Goal: Transaction & Acquisition: Obtain resource

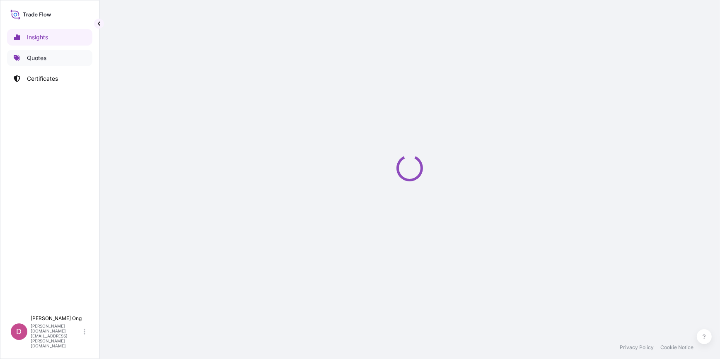
click at [58, 55] on link "Quotes" at bounding box center [49, 58] width 85 height 17
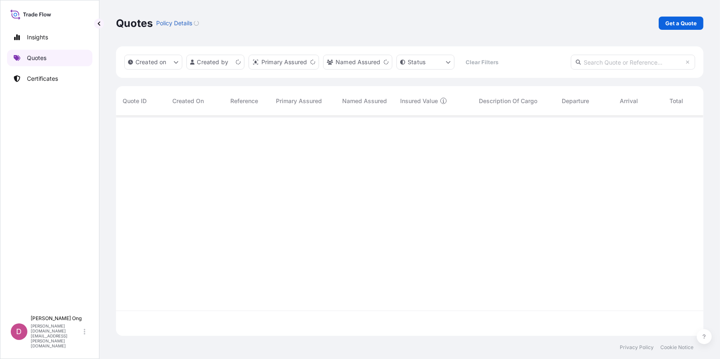
scroll to position [219, 581]
click at [666, 18] on link "Get a Quote" at bounding box center [680, 23] width 45 height 13
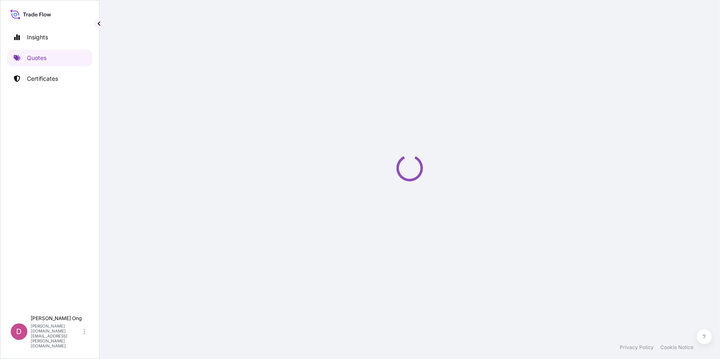
select select "Sea"
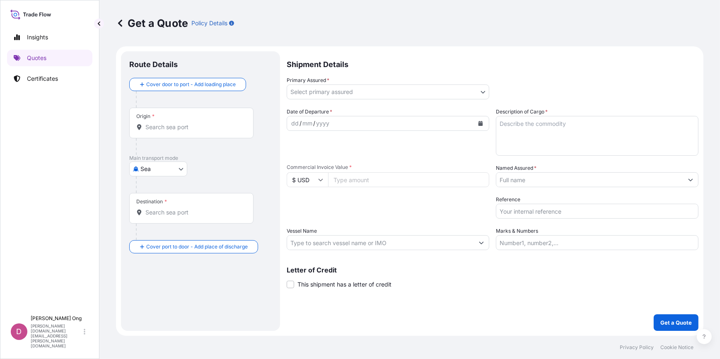
click at [303, 286] on span "This shipment has a letter of credit" at bounding box center [344, 284] width 94 height 8
click at [287, 280] on input "This shipment has a letter of credit" at bounding box center [287, 280] width 0 height 0
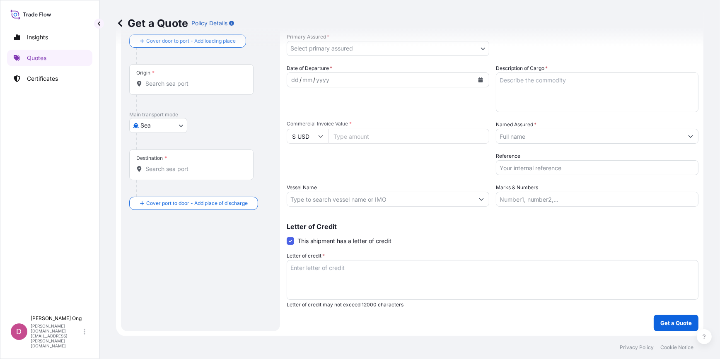
click at [360, 272] on textarea "Letter of credit *" at bounding box center [493, 280] width 412 height 40
paste textarea "FOR 110% OF THE PROVISIONAL CIF CARGO VALUESHOWING CLAIMS PAYABLE IN [GEOGRAPHI…"
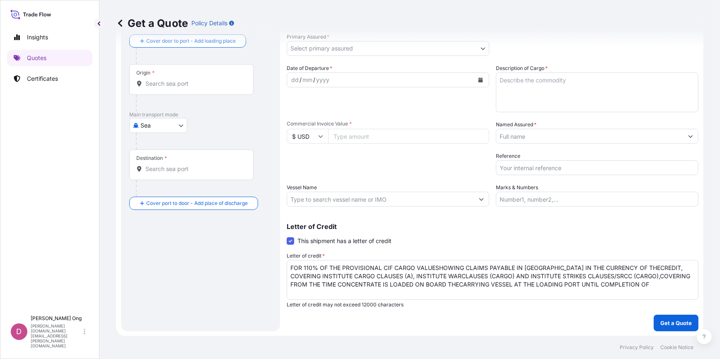
click at [658, 287] on textarea "FOR 110% OF THE PROVISIONAL CIF CARGO VALUESHOWING CLAIMS PAYABLE IN [GEOGRAPHI…" at bounding box center [493, 280] width 412 height 40
paste textarea "DISCHARGE OF THE CONTAINERS AT THE RECEIVING SMELTER."
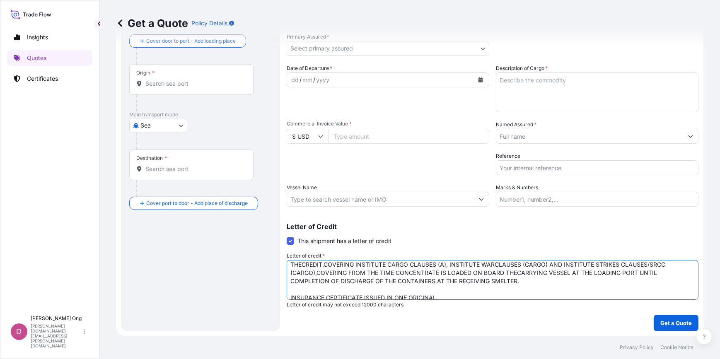
scroll to position [3, 0]
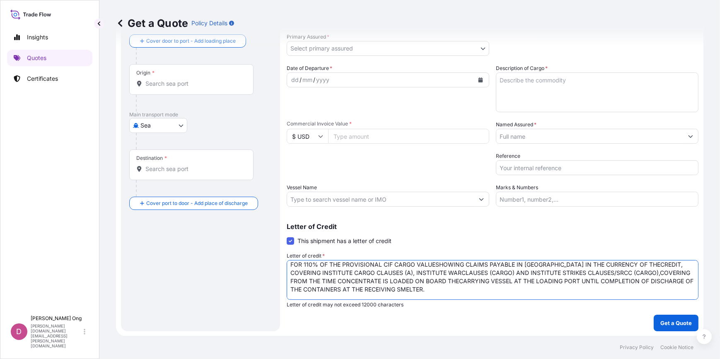
click at [629, 266] on textarea "FOR 110% OF THE PROVISIONAL CIF CARGO VALUESHOWING CLAIMS PAYABLE IN [GEOGRAPHI…" at bounding box center [493, 280] width 412 height 40
click at [621, 286] on textarea "FOR 110% OF THE PROVISIONAL CIF CARGO VALUESHOWING CLAIMS PAYABLE IN [GEOGRAPHI…" at bounding box center [493, 280] width 412 height 40
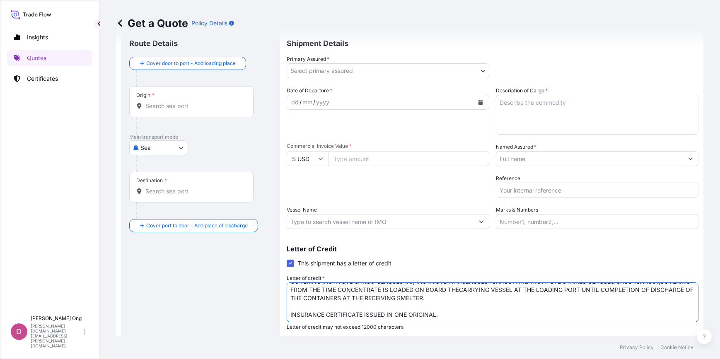
scroll to position [0, 0]
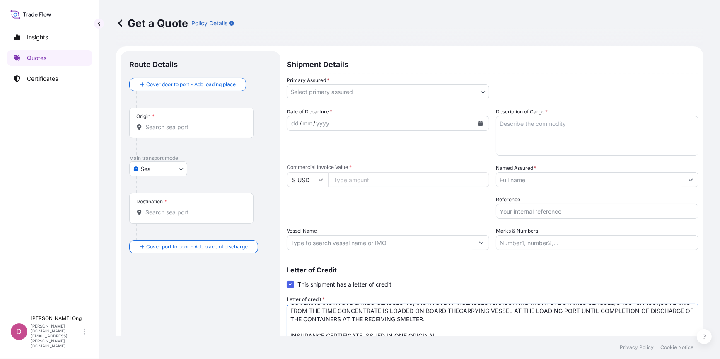
type textarea "FOR 110% OF THE PROVISIONAL CIF CARGO VALUESHOWING CLAIMS PAYABLE IN [GEOGRAPHI…"
click at [442, 92] on body "Insights Quotes Certificates D [PERSON_NAME] [PERSON_NAME][DOMAIN_NAME][EMAIL_A…" at bounding box center [360, 179] width 720 height 359
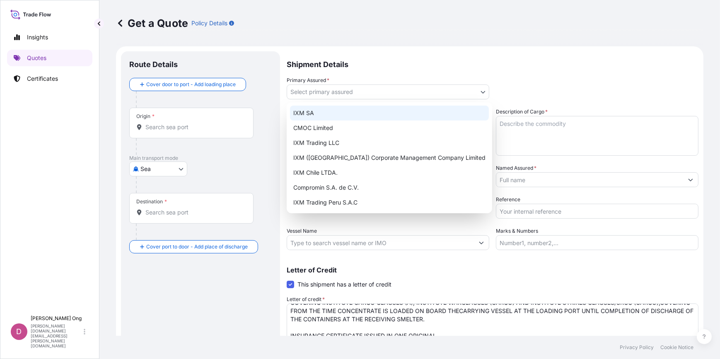
click at [399, 117] on div "IXM SA" at bounding box center [389, 113] width 199 height 15
select select "31846"
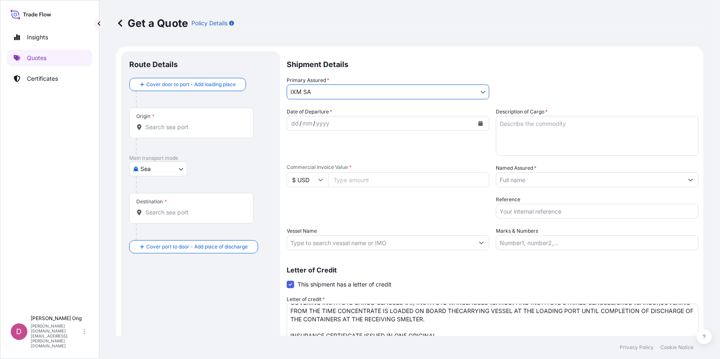
click at [586, 179] on input "Named Assured *" at bounding box center [589, 179] width 187 height 15
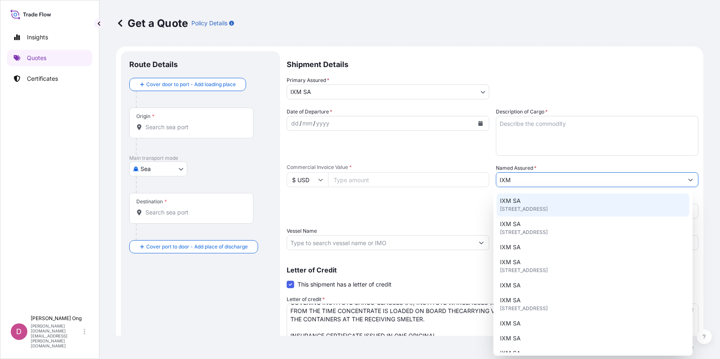
click at [542, 202] on div "IXM SA [STREET_ADDRESS]" at bounding box center [592, 204] width 192 height 23
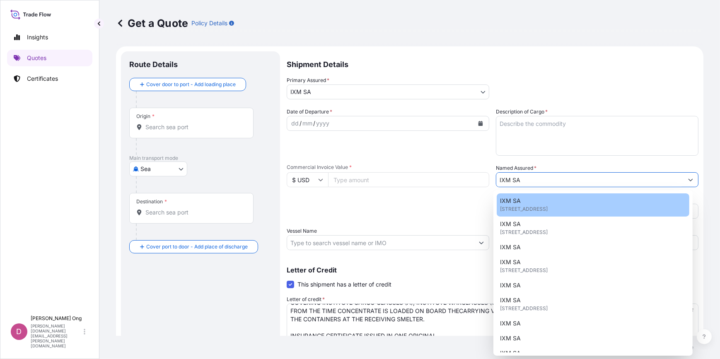
type input "IXM SA"
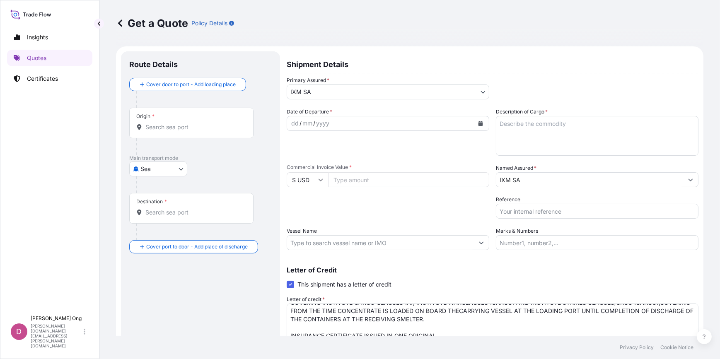
click at [193, 124] on input "Origin *" at bounding box center [194, 127] width 98 height 8
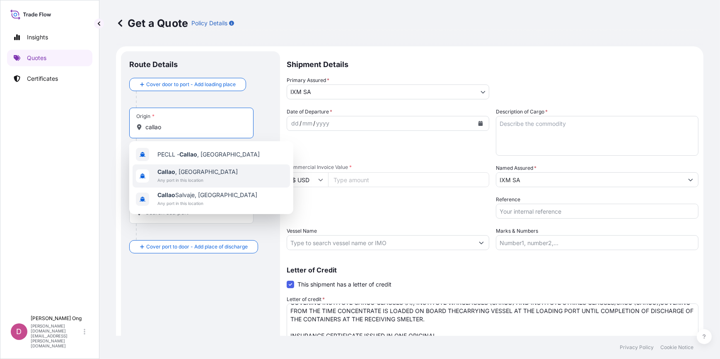
click at [184, 182] on span "Any port in this location" at bounding box center [197, 180] width 80 height 8
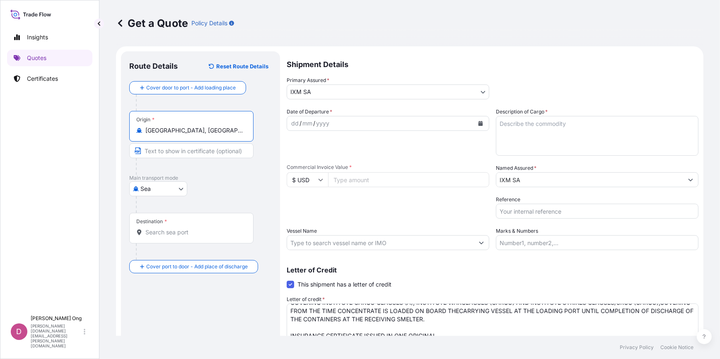
type input "[GEOGRAPHIC_DATA], [GEOGRAPHIC_DATA]"
click at [187, 153] on input "Text to appear on certificate" at bounding box center [191, 150] width 124 height 15
paste input "[GEOGRAPHIC_DATA], [GEOGRAPHIC_DATA]"
type input "[GEOGRAPHIC_DATA], [GEOGRAPHIC_DATA]"
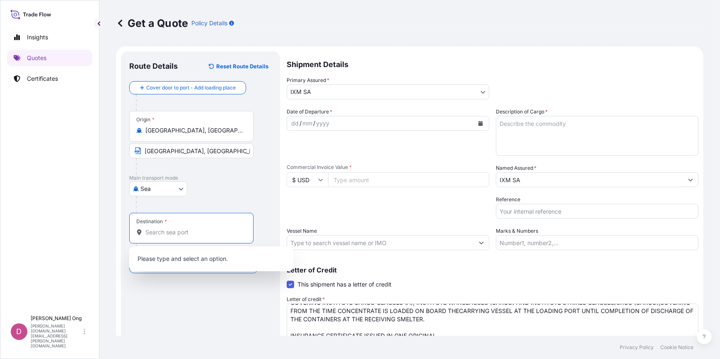
click at [203, 232] on input "Destination *" at bounding box center [194, 232] width 98 height 8
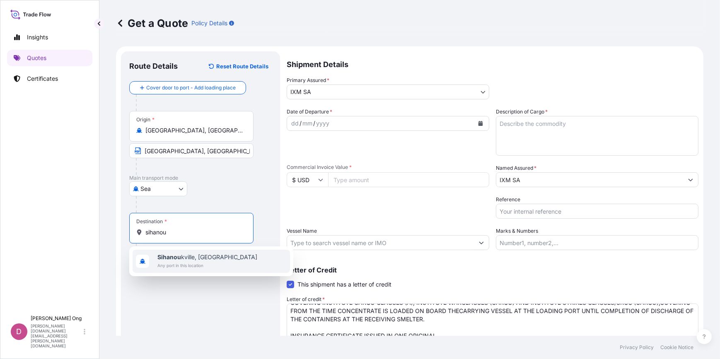
click at [195, 270] on div "Sihanou kville, [GEOGRAPHIC_DATA] Any port in this location" at bounding box center [211, 261] width 157 height 23
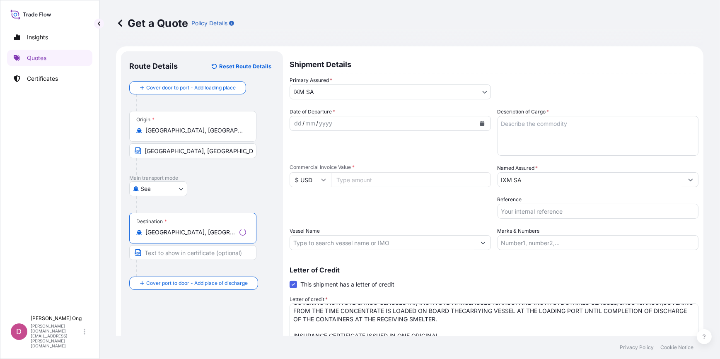
type input "[GEOGRAPHIC_DATA], [GEOGRAPHIC_DATA]"
click at [197, 253] on input "Text to appear on certificate" at bounding box center [192, 252] width 127 height 15
click at [277, 258] on div "Route Details Reset Route Details Cover door to port - Add loading place Place …" at bounding box center [200, 212] width 159 height 323
click at [228, 231] on input "[GEOGRAPHIC_DATA], [GEOGRAPHIC_DATA]" at bounding box center [194, 232] width 98 height 8
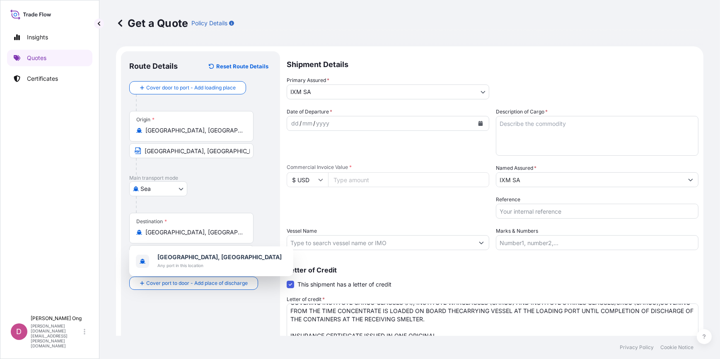
click at [240, 314] on div "Route Details Reset Route Details Cover door to port - Add loading place Place …" at bounding box center [200, 213] width 142 height 307
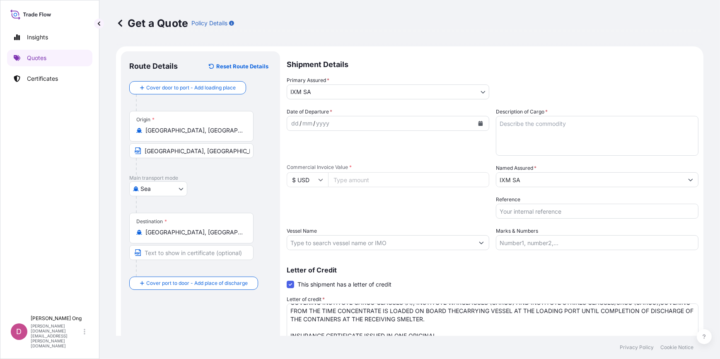
click at [222, 238] on div "Destination * [GEOGRAPHIC_DATA], [GEOGRAPHIC_DATA]" at bounding box center [191, 228] width 124 height 31
click at [222, 236] on input "[GEOGRAPHIC_DATA], [GEOGRAPHIC_DATA]" at bounding box center [194, 232] width 98 height 8
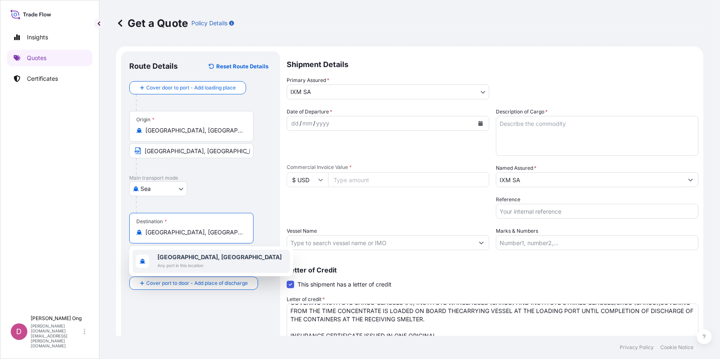
click at [212, 253] on b "[GEOGRAPHIC_DATA], [GEOGRAPHIC_DATA]" at bounding box center [219, 256] width 124 height 7
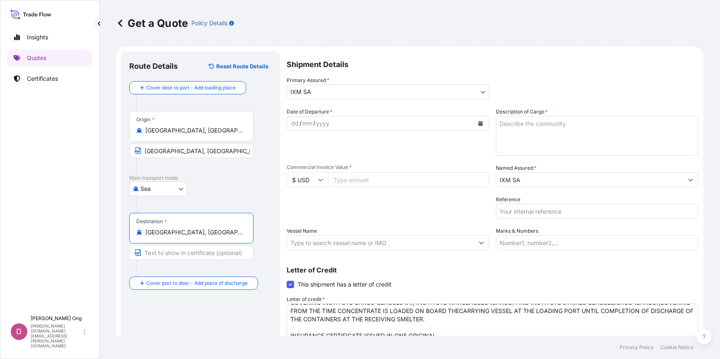
click at [216, 252] on input "Text to appear on certificate" at bounding box center [191, 252] width 124 height 15
paste input "[GEOGRAPHIC_DATA], [GEOGRAPHIC_DATA]"
click at [182, 253] on input "[GEOGRAPHIC_DATA], [GEOGRAPHIC_DATA]" at bounding box center [191, 252] width 124 height 15
type input "[GEOGRAPHIC_DATA],[GEOGRAPHIC_DATA]"
click at [176, 302] on div "Route Details Reset Route Details Cover door to port - Add loading place Place …" at bounding box center [200, 213] width 142 height 307
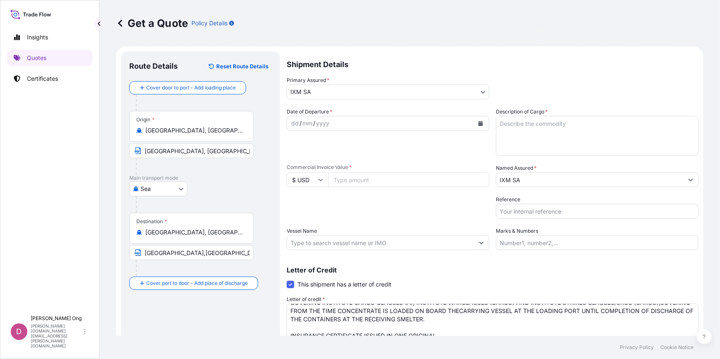
click at [377, 175] on input "Commercial Invoice Value *" at bounding box center [408, 179] width 161 height 15
paste input "2413730.48"
type input "2413730.48"
click at [402, 212] on div "Packing Category Type to search a container mode Please select a primary mode o…" at bounding box center [388, 206] width 202 height 23
drag, startPoint x: 402, startPoint y: 212, endPoint x: 348, endPoint y: 217, distance: 54.1
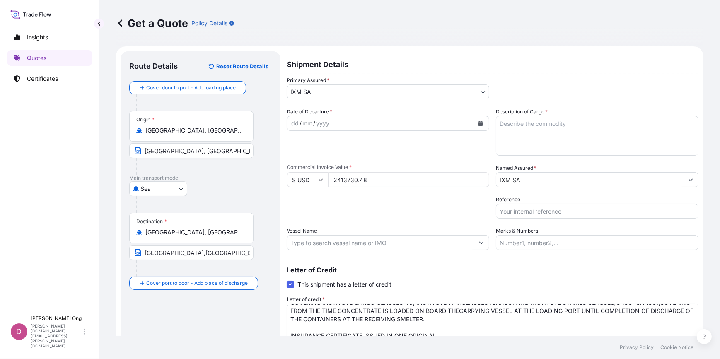
click at [348, 217] on div "Packing Category Type to search a container mode Please select a primary mode o…" at bounding box center [388, 206] width 202 height 23
click at [371, 246] on input "Vessel Name" at bounding box center [380, 242] width 187 height 15
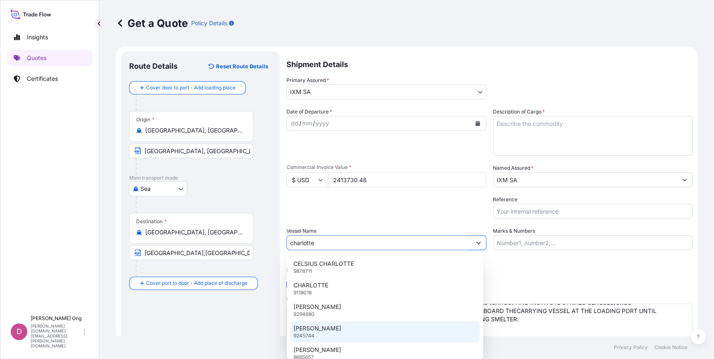
click at [351, 335] on div "[PERSON_NAME] 9245744" at bounding box center [385, 332] width 190 height 22
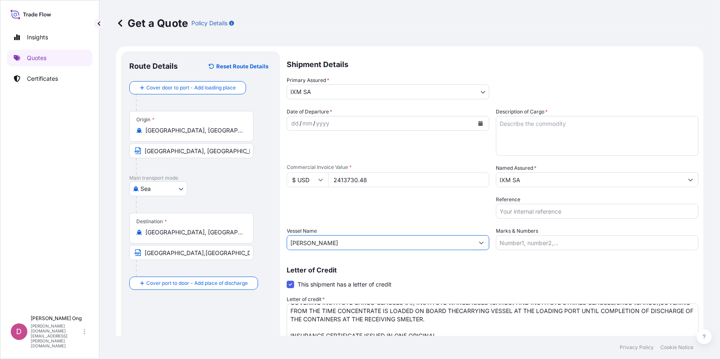
type input "[PERSON_NAME]"
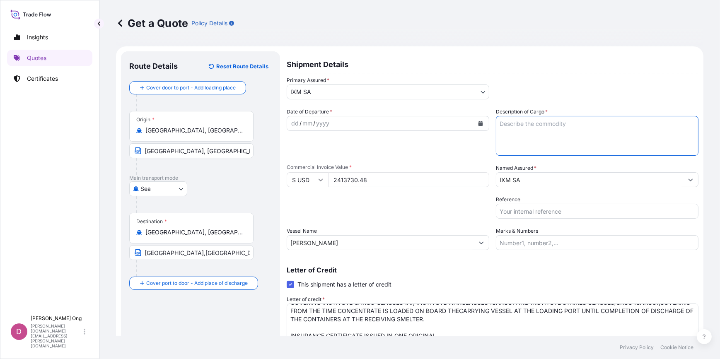
click at [549, 143] on textarea "Description of Cargo *" at bounding box center [597, 136] width 202 height 40
paste textarea "COPPER CONCENTRATESORIGIN:"
click at [553, 139] on textarea "COPPER CONCENTRATES QUANTITY:" at bounding box center [597, 136] width 202 height 40
paste textarea "1008.7000"
type textarea "COPPER CONCENTRATES QUANTITY: 1008.700 WMT ASSURED BY IXM S.A."
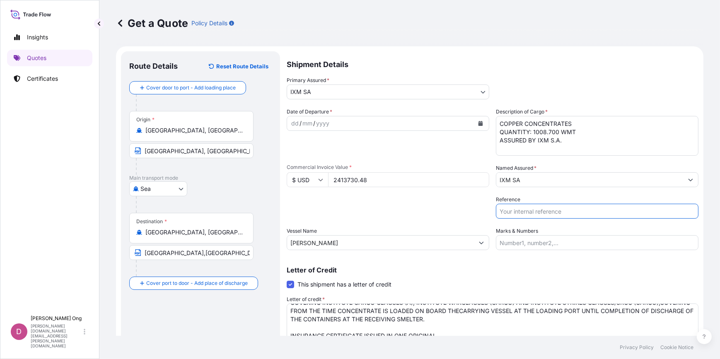
click at [558, 217] on input "Reference" at bounding box center [597, 211] width 202 height 15
click at [532, 211] on input "Reference" at bounding box center [597, 211] width 202 height 15
click at [582, 211] on input "B/L NO. 257290238 / C" at bounding box center [597, 211] width 202 height 15
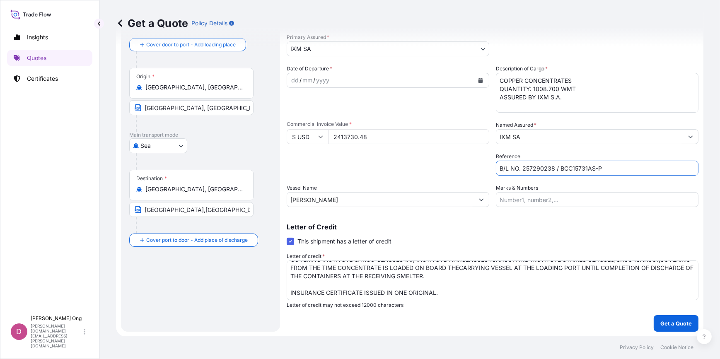
scroll to position [43, 0]
type input "B/L NO. 257290238 / BCC15731AS-P"
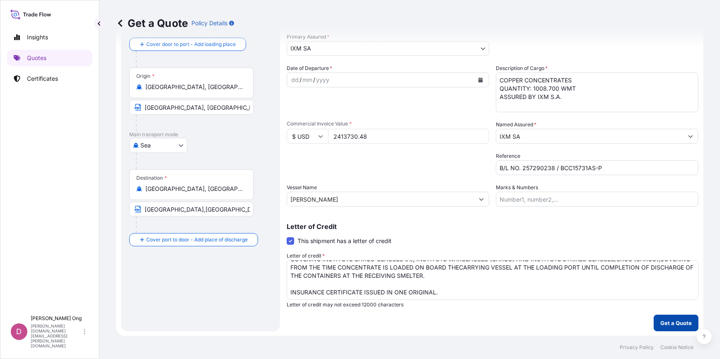
click at [669, 322] on p "Get a Quote" at bounding box center [675, 323] width 31 height 8
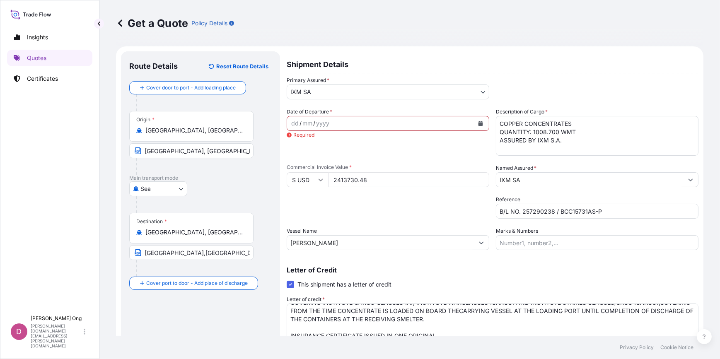
click at [478, 125] on icon "Calendar" at bounding box center [480, 123] width 5 height 5
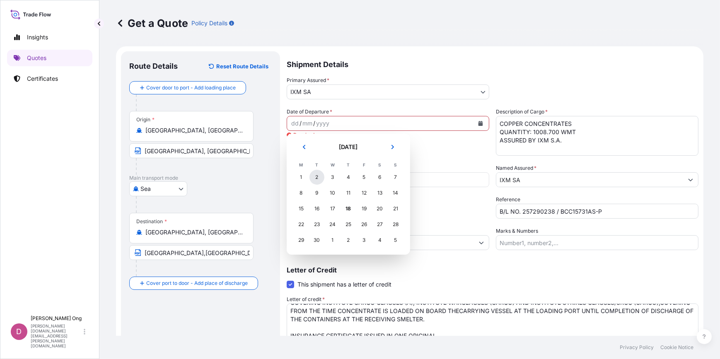
click at [315, 178] on div "2" at bounding box center [316, 177] width 15 height 15
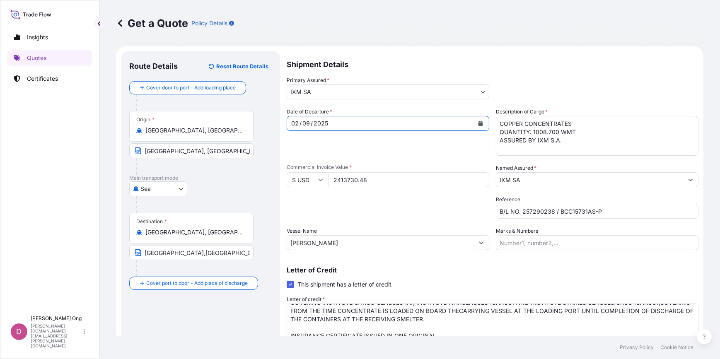
click at [403, 150] on div "Date of Departure * [DATE]" at bounding box center [388, 132] width 202 height 48
drag, startPoint x: 403, startPoint y: 150, endPoint x: 354, endPoint y: 194, distance: 65.4
click at [354, 194] on div "Date of Departure * [DATE] Cargo Category * Metals of every type and descriptio…" at bounding box center [493, 179] width 412 height 142
click at [377, 219] on div "Date of Departure * [DATE] Cargo Category * Metals of every type and descriptio…" at bounding box center [493, 179] width 412 height 142
drag, startPoint x: 377, startPoint y: 219, endPoint x: 342, endPoint y: 205, distance: 37.7
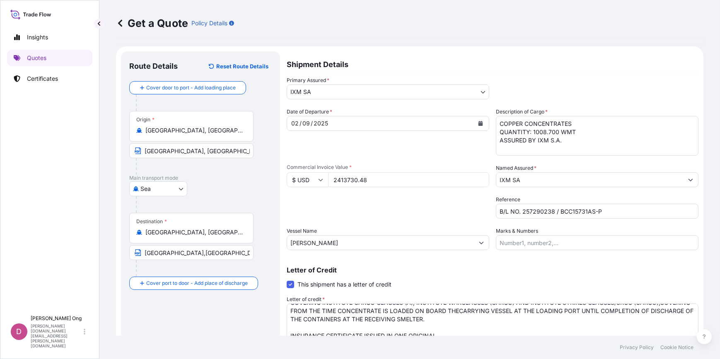
click at [342, 205] on div "Packing Category Type to search a container mode Please select a primary mode o…" at bounding box center [388, 206] width 202 height 23
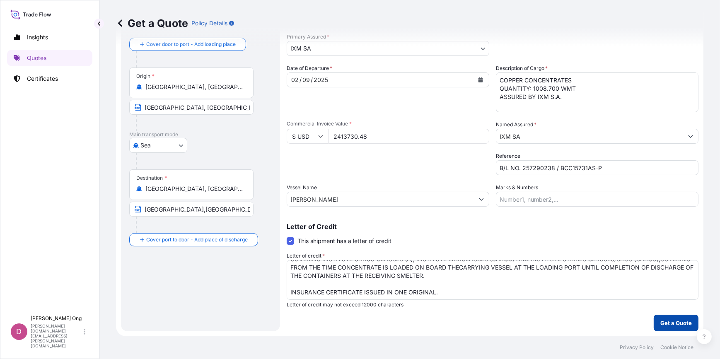
click at [680, 324] on p "Get a Quote" at bounding box center [675, 323] width 31 height 8
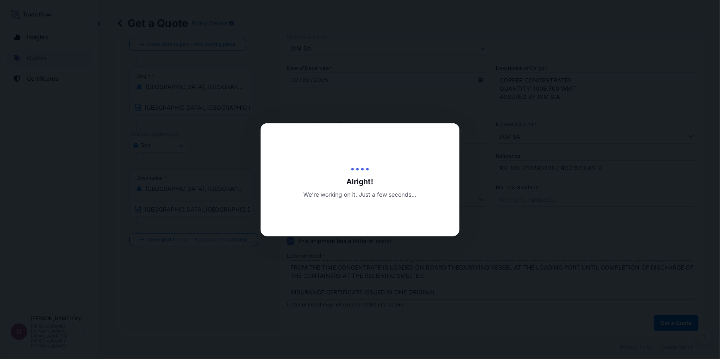
click at [598, 325] on div at bounding box center [360, 179] width 720 height 359
drag, startPoint x: 598, startPoint y: 325, endPoint x: 539, endPoint y: 327, distance: 59.2
click at [539, 327] on div at bounding box center [360, 179] width 720 height 359
click at [473, 326] on div at bounding box center [360, 179] width 720 height 359
drag, startPoint x: 473, startPoint y: 326, endPoint x: 422, endPoint y: 325, distance: 51.8
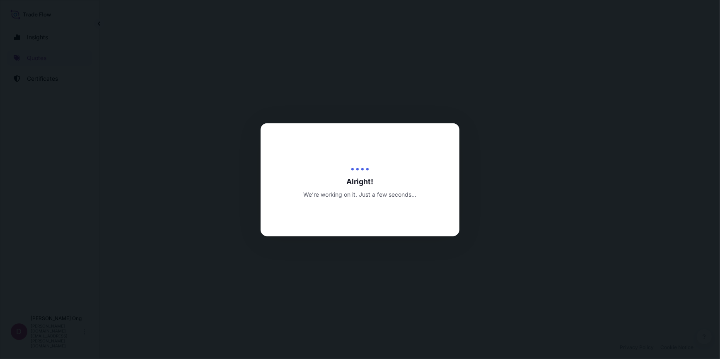
click at [422, 325] on div at bounding box center [360, 179] width 720 height 359
select select "Sea"
select select "31846"
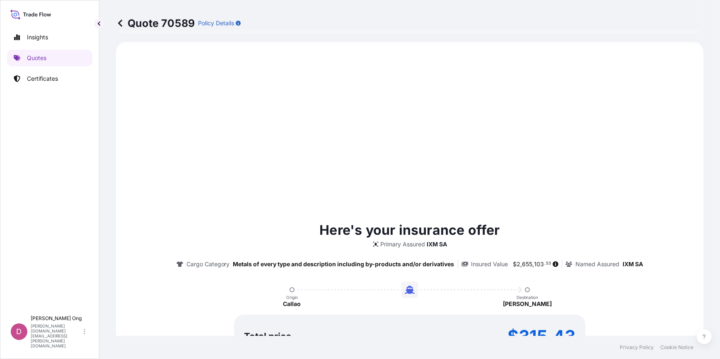
drag, startPoint x: 423, startPoint y: 323, endPoint x: 348, endPoint y: 260, distance: 98.1
click at [348, 261] on p "Metals of every type and description including by-products and/or derivatives" at bounding box center [343, 264] width 221 height 8
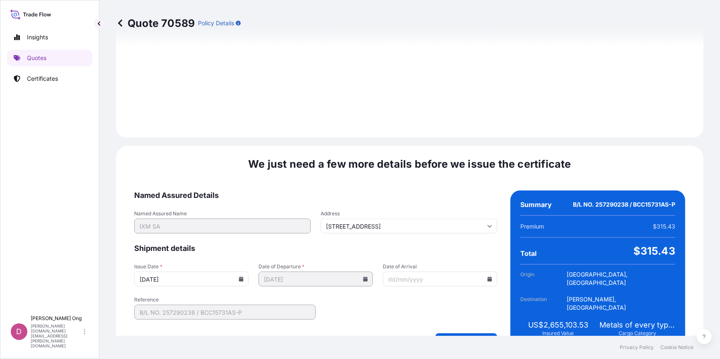
scroll to position [1013, 0]
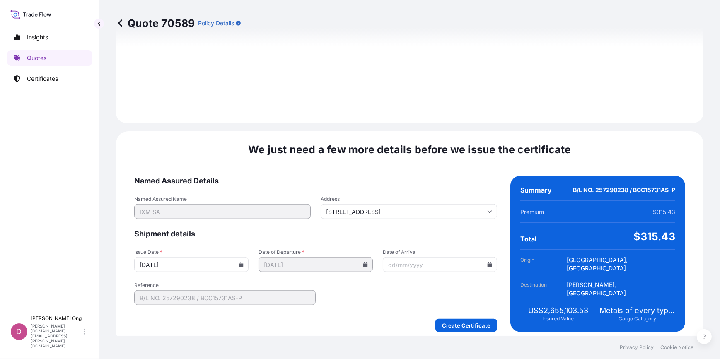
click at [241, 262] on icon at bounding box center [241, 264] width 5 height 5
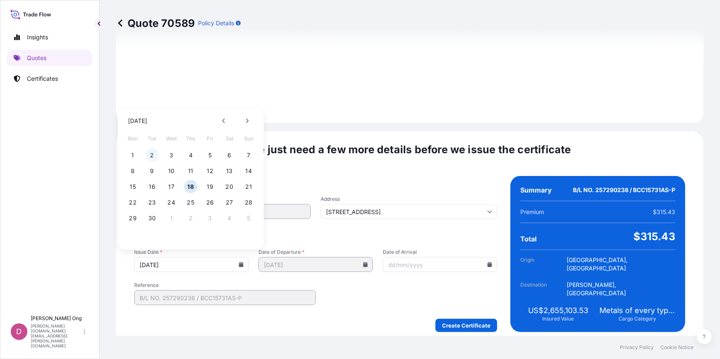
click at [154, 153] on button "2" at bounding box center [151, 155] width 13 height 13
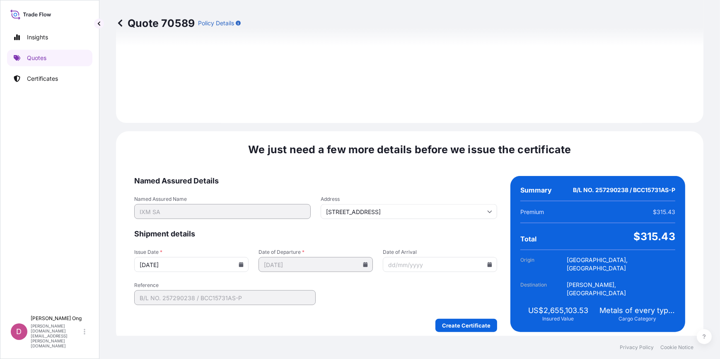
type input "[DATE]"
click at [348, 319] on div "Create Certificate" at bounding box center [315, 325] width 363 height 13
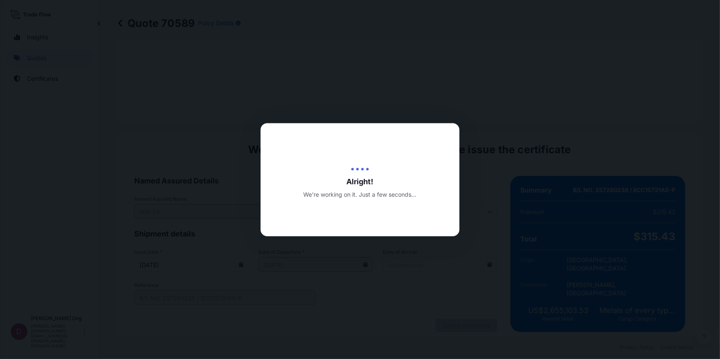
drag, startPoint x: 464, startPoint y: 312, endPoint x: 377, endPoint y: 313, distance: 87.4
click at [377, 313] on div at bounding box center [360, 179] width 720 height 359
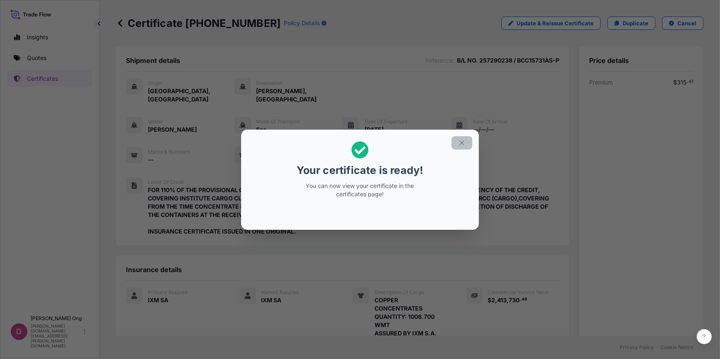
click at [456, 137] on button "button" at bounding box center [461, 142] width 21 height 13
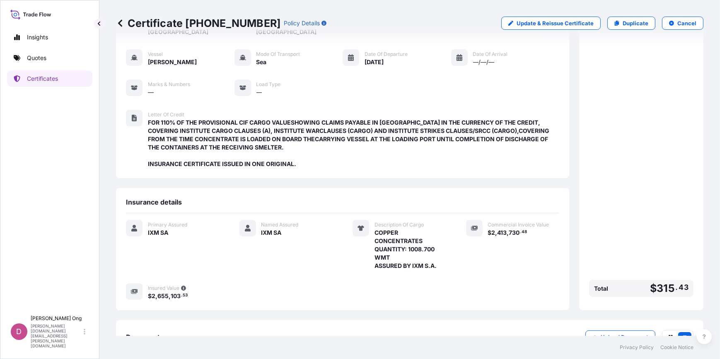
scroll to position [120, 0]
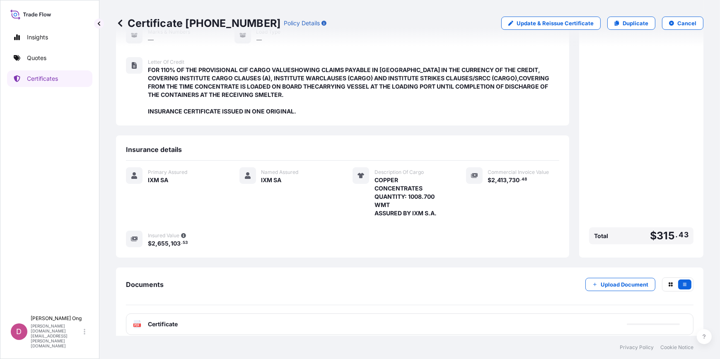
click at [393, 315] on div "PDF Certificate" at bounding box center [409, 324] width 567 height 22
click at [400, 314] on div "PDF Certificate" at bounding box center [409, 324] width 567 height 22
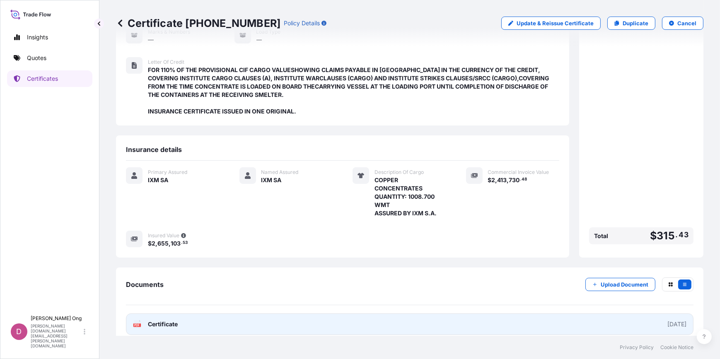
click at [440, 313] on link "PDF Certificate [DATE]" at bounding box center [409, 324] width 567 height 22
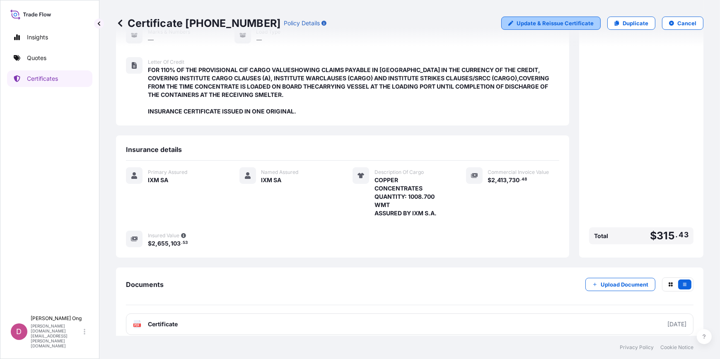
click at [574, 25] on p "Update & Reissue Certificate" at bounding box center [554, 23] width 77 height 8
select select "Sea"
select select "31846"
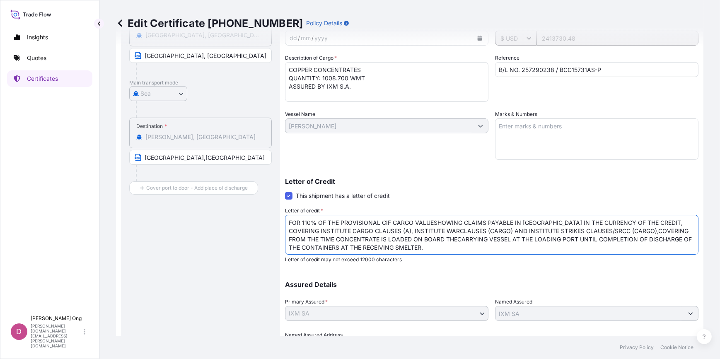
click at [434, 224] on textarea "FOR 110% OF THE PROVISIONAL CIF CARGO VALUESHOWING CLAIMS PAYABLE IN [GEOGRAPHI…" at bounding box center [491, 235] width 413 height 40
click at [449, 223] on textarea "FOR 110% OF THE PROVISIONAL CIF CARGO VALUESHOWING CLAIMS PAYABLE IN [GEOGRAPHI…" at bounding box center [491, 235] width 413 height 40
click at [428, 232] on textarea "FOR 110% OF THE PROVISIONAL CIF CARGO VALUESHOWING CLAIMS PAYABLE IN [GEOGRAPHI…" at bounding box center [491, 235] width 413 height 40
click at [438, 240] on textarea "FOR 110% OF THE PROVISIONAL CIF CARGO VALUESHOWING CLAIMS PAYABLE IN [GEOGRAPHI…" at bounding box center [491, 235] width 413 height 40
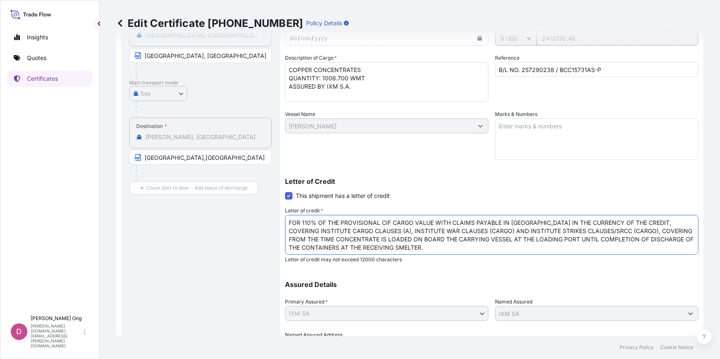
click at [510, 245] on textarea "FOR 110% OF THE PROVISIONAL CIF CARGO VALUESHOWING CLAIMS PAYABLE IN [GEOGRAPHI…" at bounding box center [491, 235] width 413 height 40
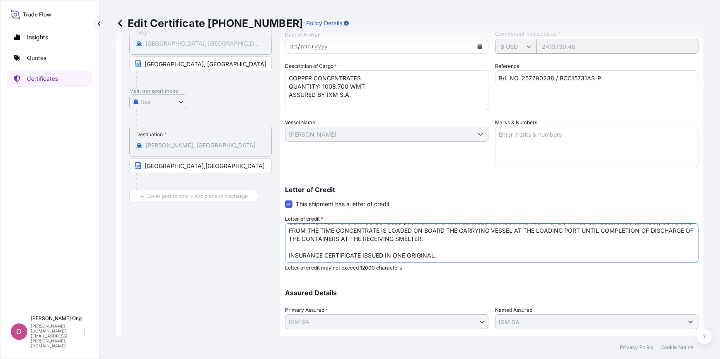
scroll to position [166, 0]
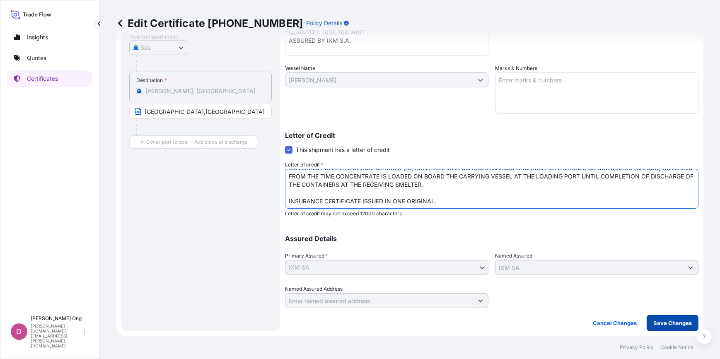
type textarea "FOR 110% OF THE PROVISIONAL CIF CARGO VALUE WITH CLAIMS PAYABLE IN [GEOGRAPHIC_…"
click at [661, 323] on p "Save Changes" at bounding box center [672, 323] width 39 height 8
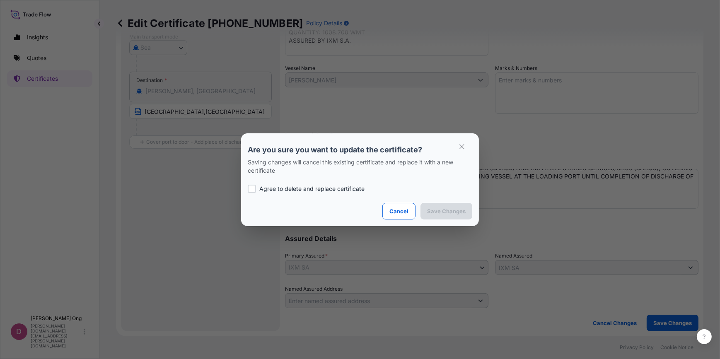
click at [332, 188] on p "Agree to delete and replace certificate" at bounding box center [311, 189] width 105 height 8
checkbox input "true"
click at [446, 210] on p "Save Changes" at bounding box center [446, 211] width 39 height 8
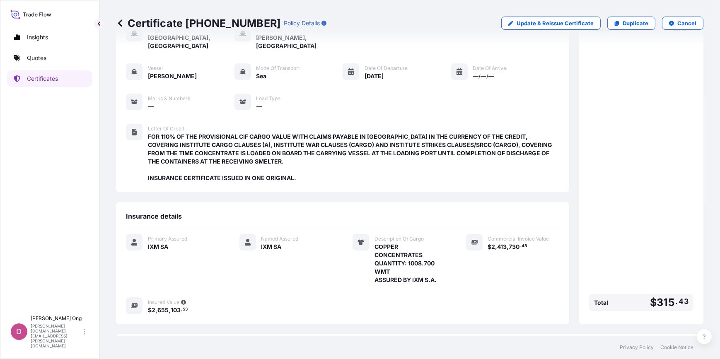
scroll to position [120, 0]
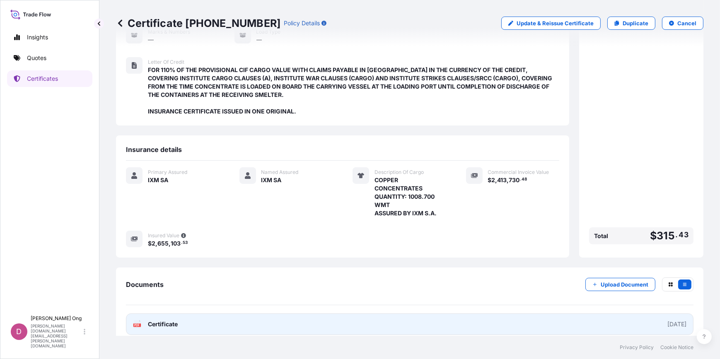
click at [505, 319] on link "PDF Certificate [DATE]" at bounding box center [409, 324] width 567 height 22
